Goal: Navigation & Orientation: Find specific page/section

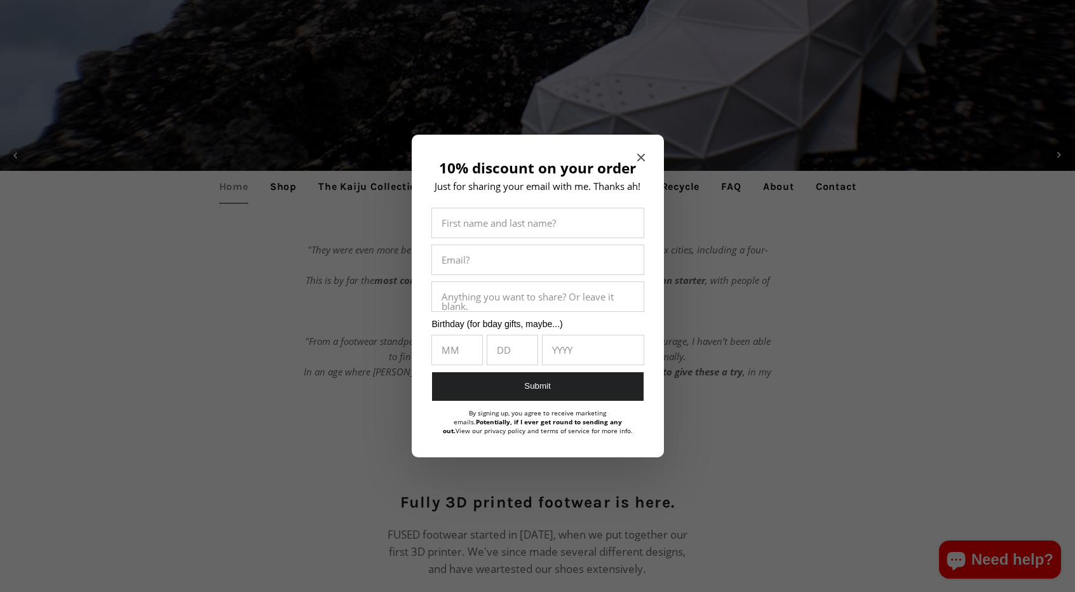
scroll to position [373, 0]
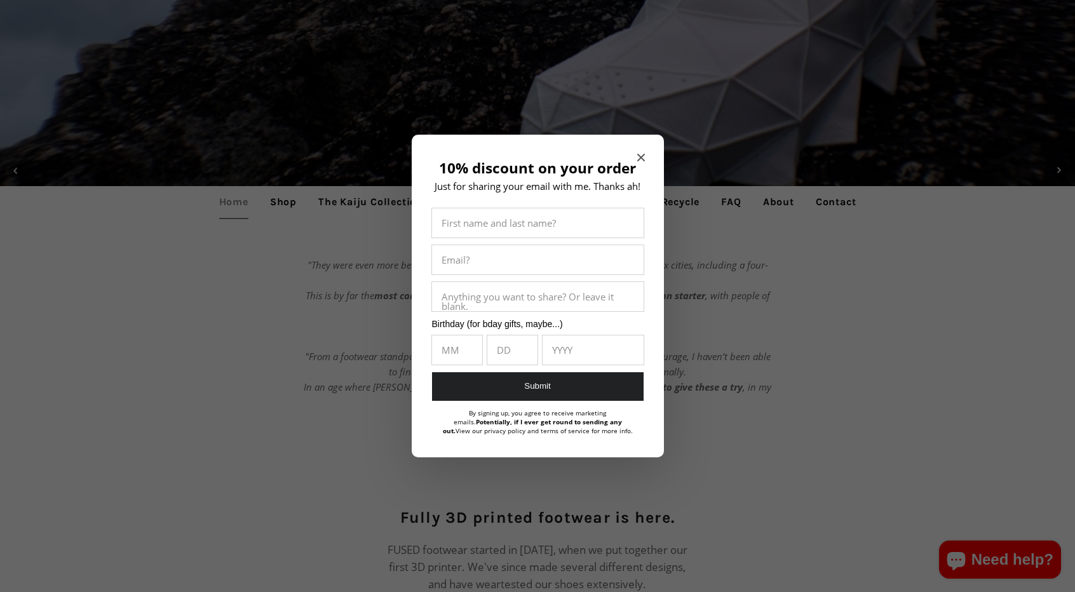
click at [646, 153] on div "10% discount on your order Just for sharing your email with me. Thanks ah! Firs…" at bounding box center [538, 296] width 252 height 323
click at [644, 159] on icon "Close modal" at bounding box center [641, 158] width 8 height 8
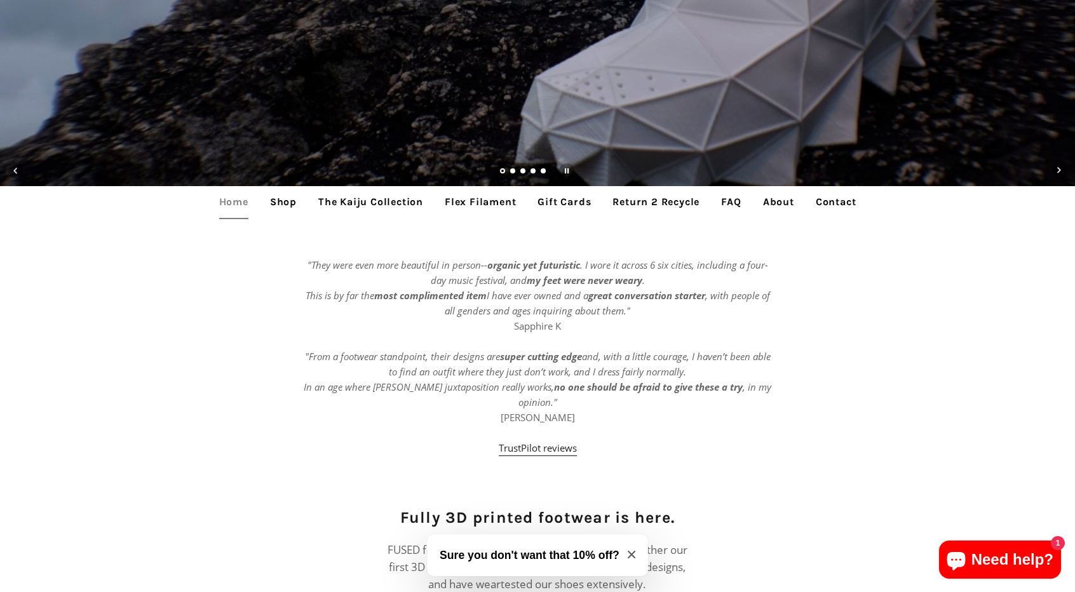
click at [390, 200] on link "The Kaiju Collection" at bounding box center [371, 202] width 124 height 32
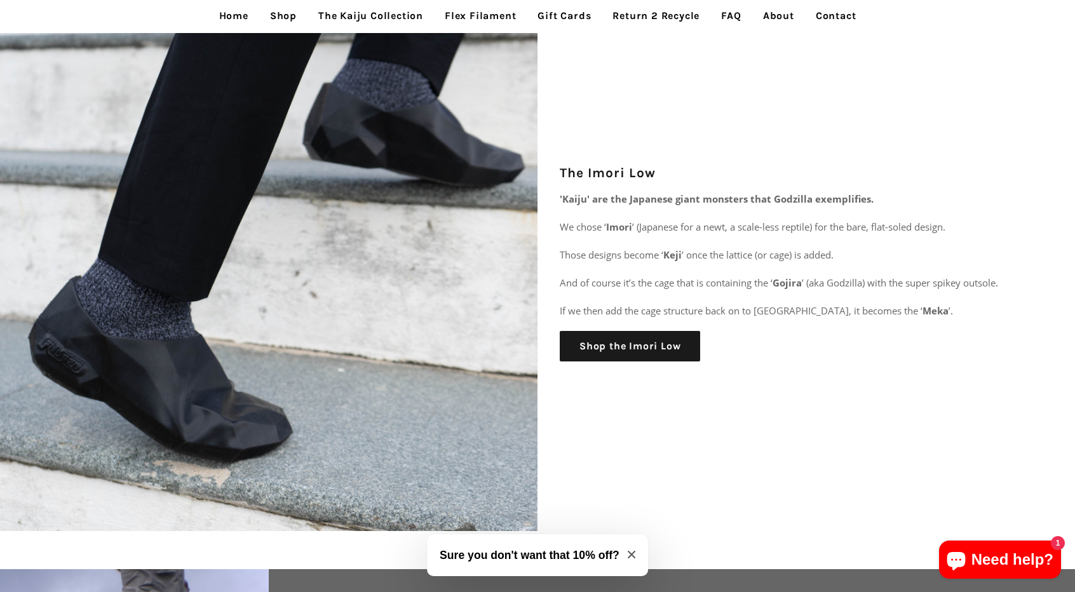
scroll to position [2044, 0]
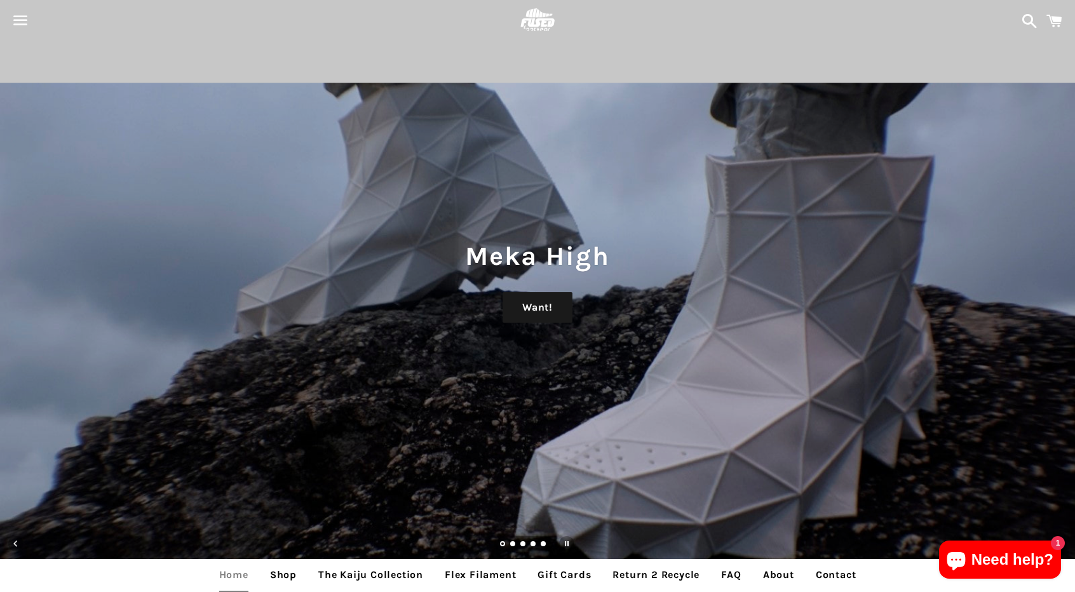
scroll to position [373, 0]
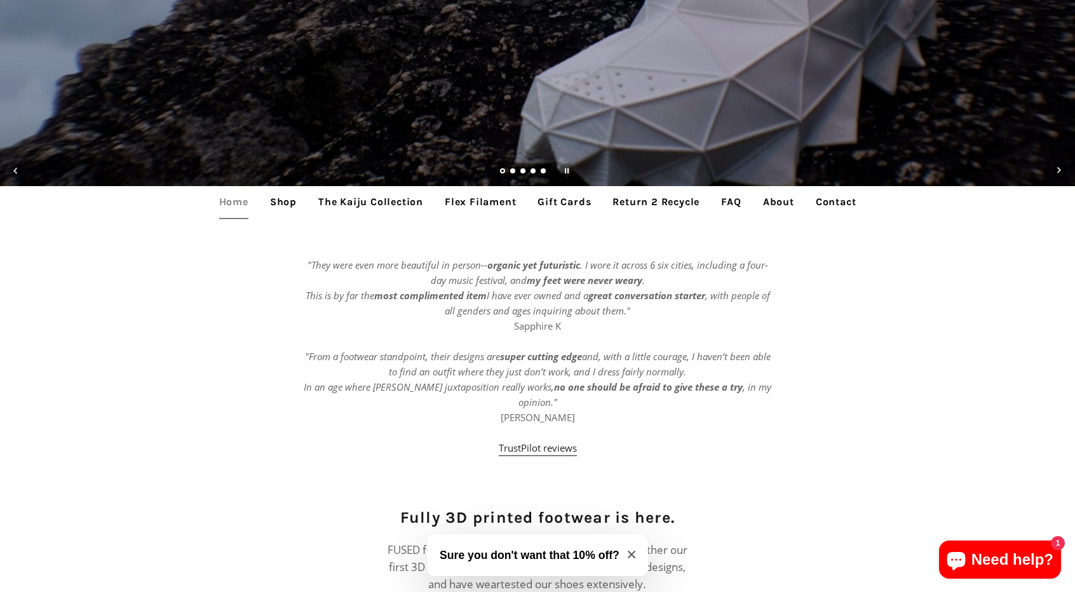
click at [270, 201] on link "Shop" at bounding box center [284, 202] width 46 height 32
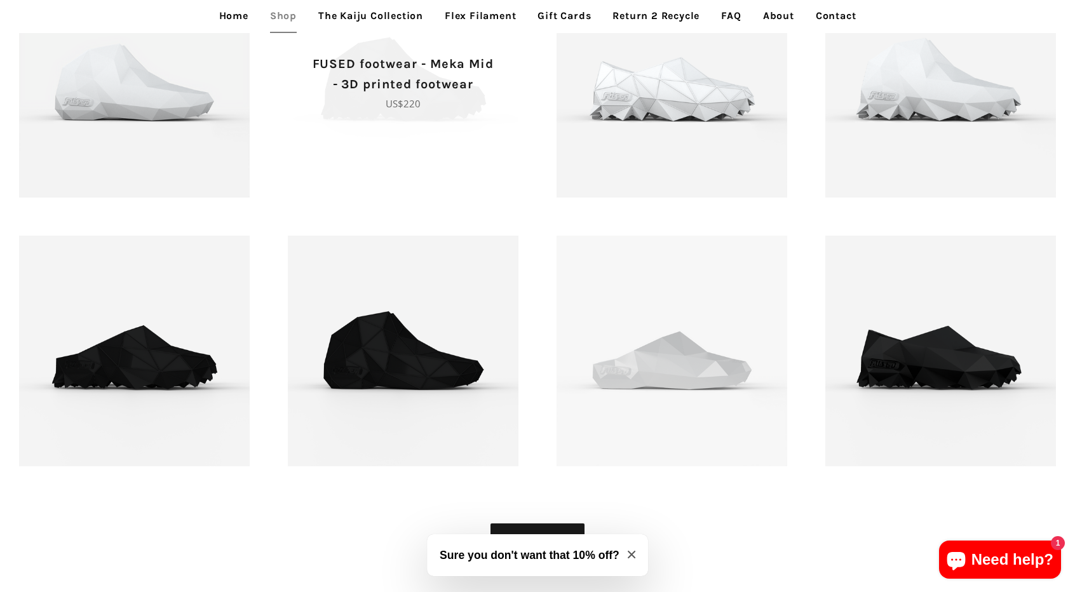
scroll to position [1544, 0]
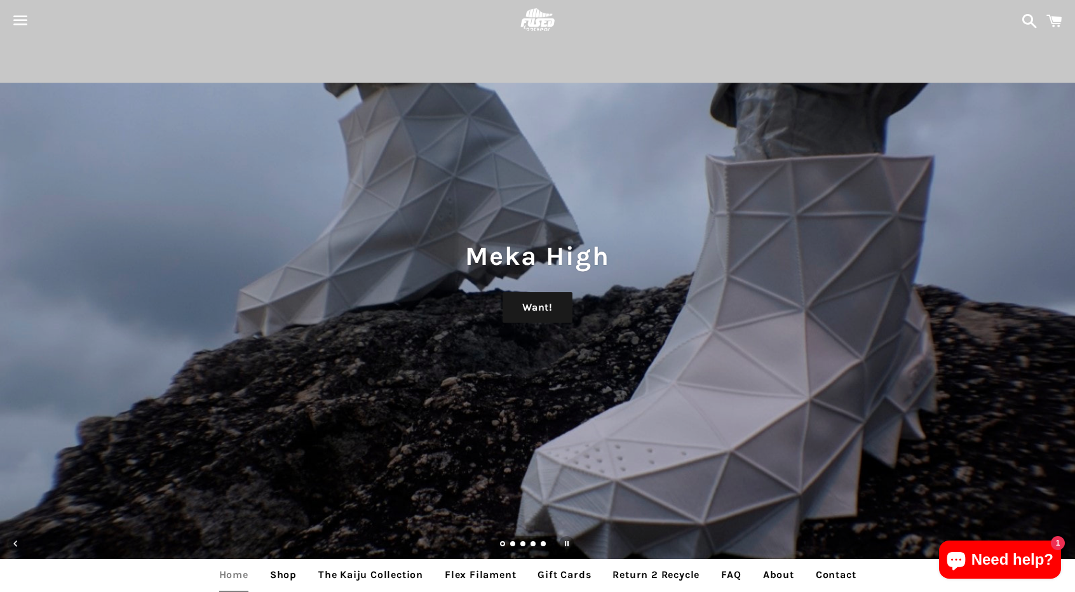
scroll to position [373, 0]
